Goal: Task Accomplishment & Management: Complete application form

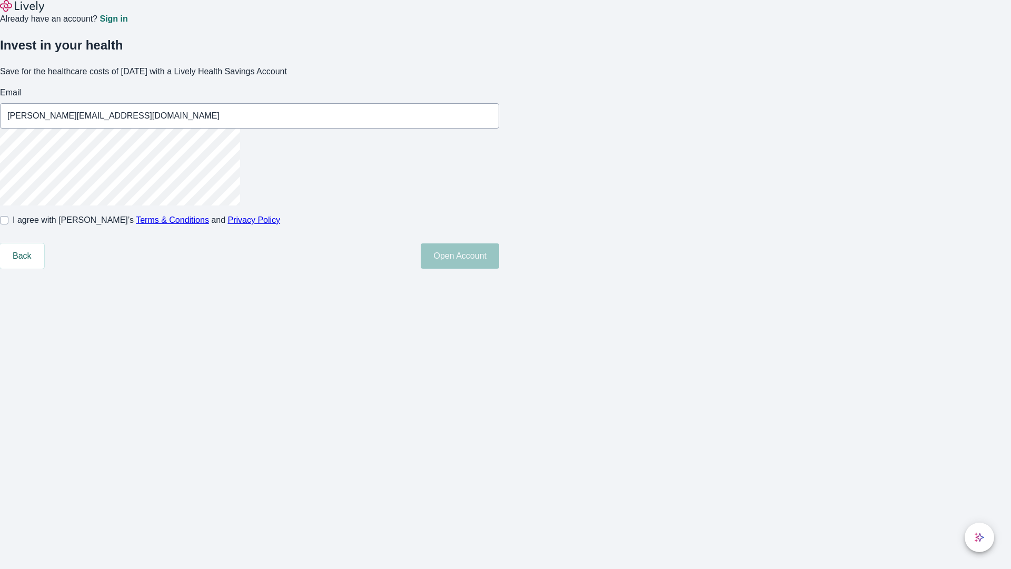
click at [8, 224] on input "I agree with Lively’s Terms & Conditions and Privacy Policy" at bounding box center [4, 220] width 8 height 8
checkbox input "true"
click at [499, 269] on button "Open Account" at bounding box center [460, 255] width 78 height 25
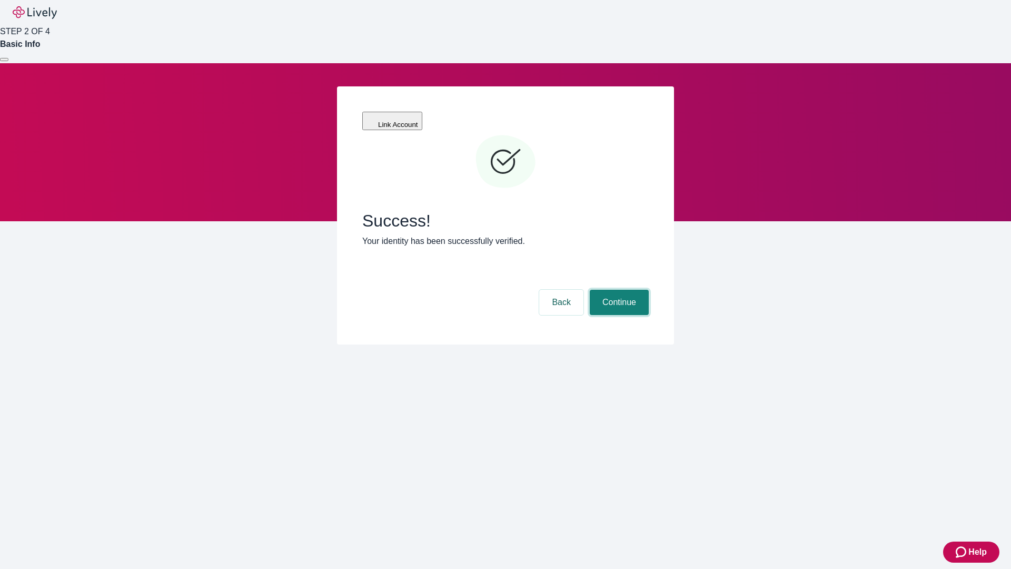
click at [618, 290] on button "Continue" at bounding box center [619, 302] width 59 height 25
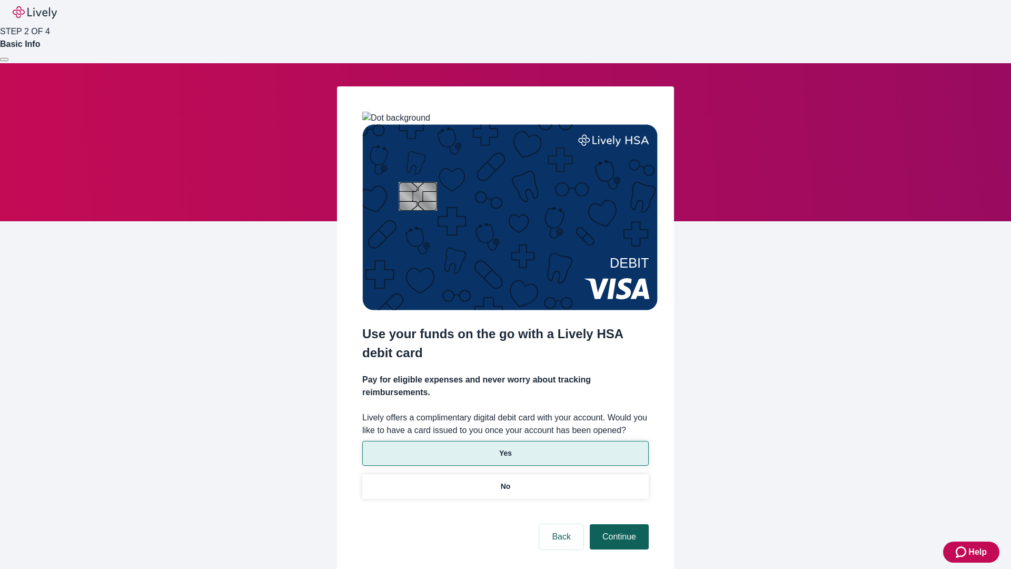
click at [505, 481] on p "No" at bounding box center [506, 486] width 10 height 11
click at [618, 524] on button "Continue" at bounding box center [619, 536] width 59 height 25
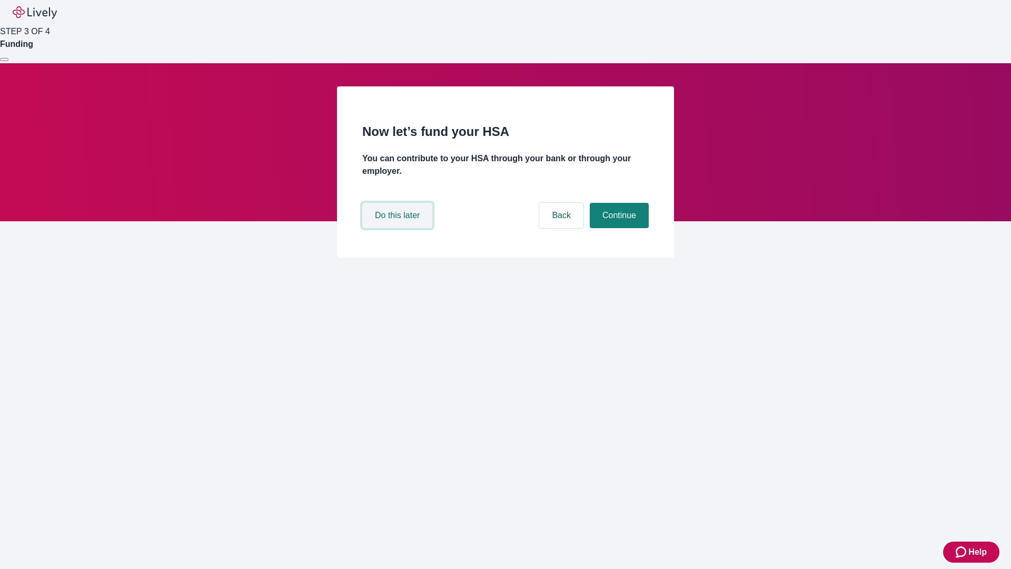
click at [399, 228] on button "Do this later" at bounding box center [397, 215] width 70 height 25
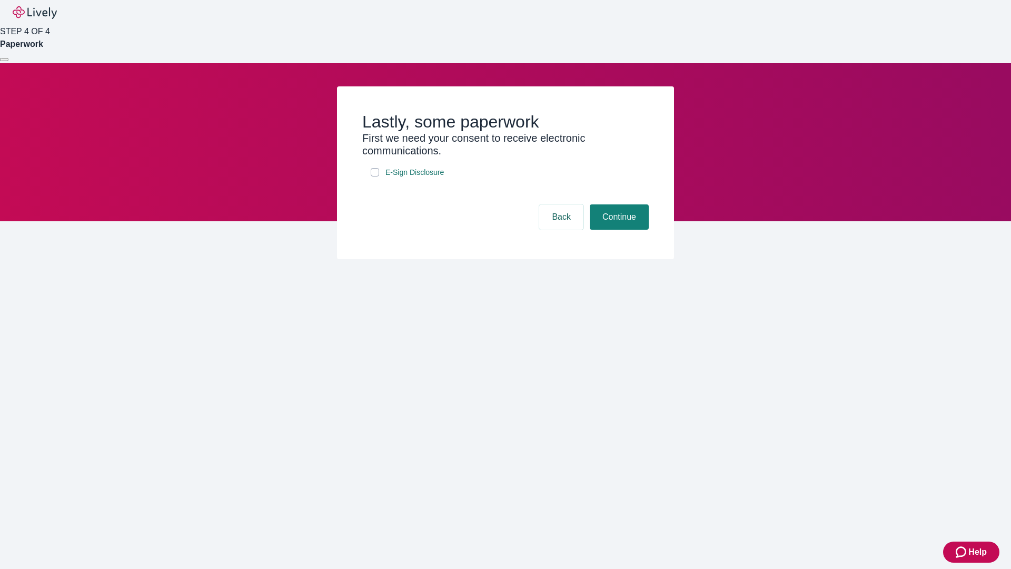
click at [375, 176] on input "E-Sign Disclosure" at bounding box center [375, 172] width 8 height 8
checkbox input "true"
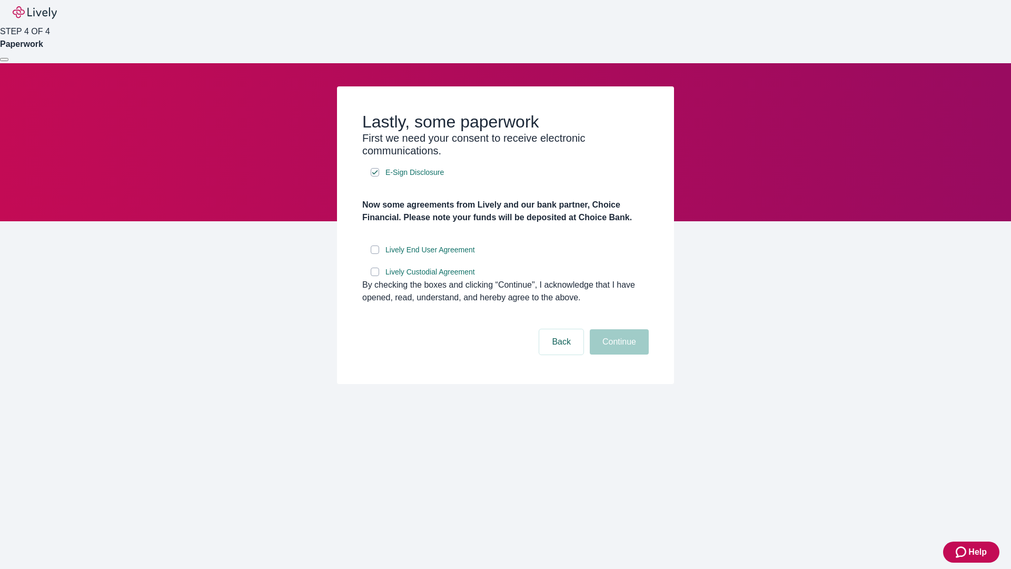
click at [375, 254] on input "Lively End User Agreement" at bounding box center [375, 249] width 8 height 8
checkbox input "true"
click at [375, 276] on input "Lively Custodial Agreement" at bounding box center [375, 272] width 8 height 8
checkbox input "true"
click at [618, 354] on button "Continue" at bounding box center [619, 341] width 59 height 25
